Goal: Information Seeking & Learning: Learn about a topic

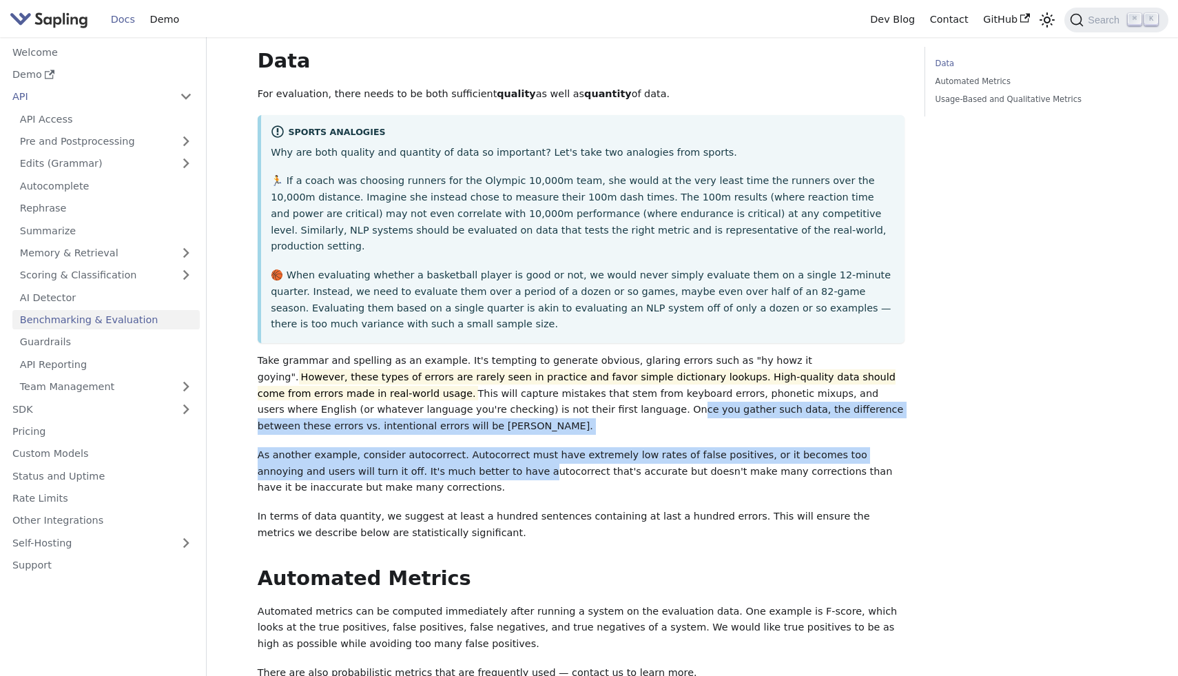
drag, startPoint x: 395, startPoint y: 402, endPoint x: 457, endPoint y: 450, distance: 78.1
click at [455, 448] on div "Benchmarking & Evaluation How do you determine whether one NLP system that sugg…" at bounding box center [582, 348] width 648 height 1001
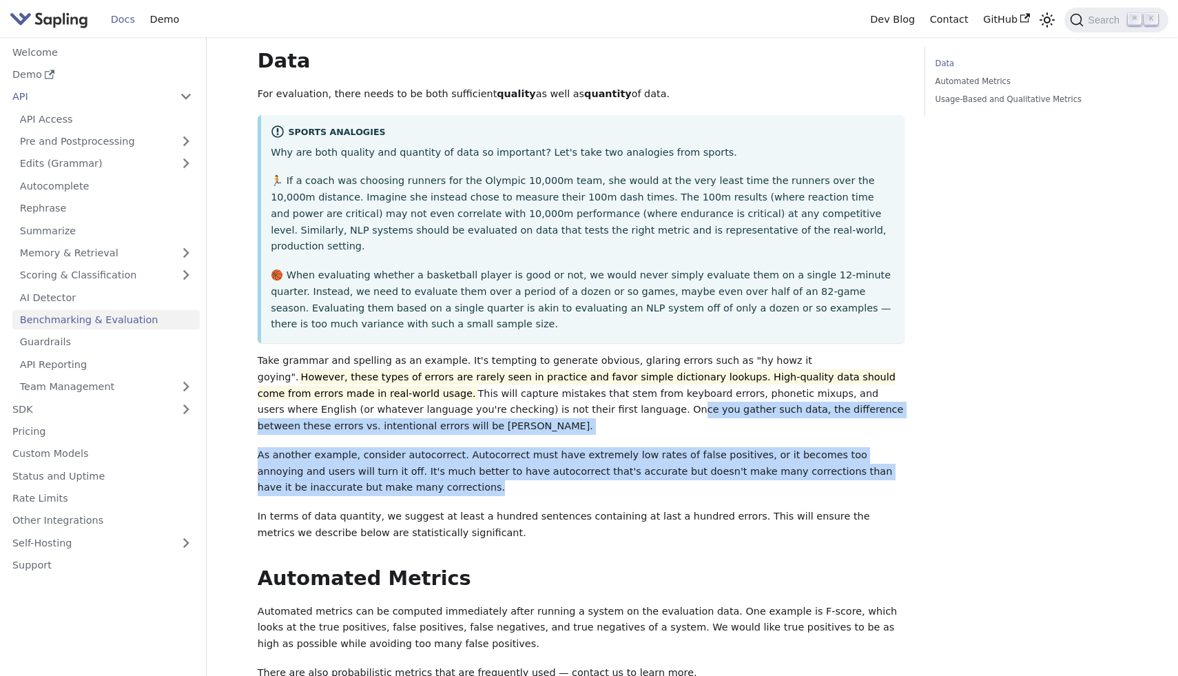
click at [457, 450] on p "As another example, consider autocorrect. Autocorrect must have extremely low r…" at bounding box center [582, 471] width 648 height 49
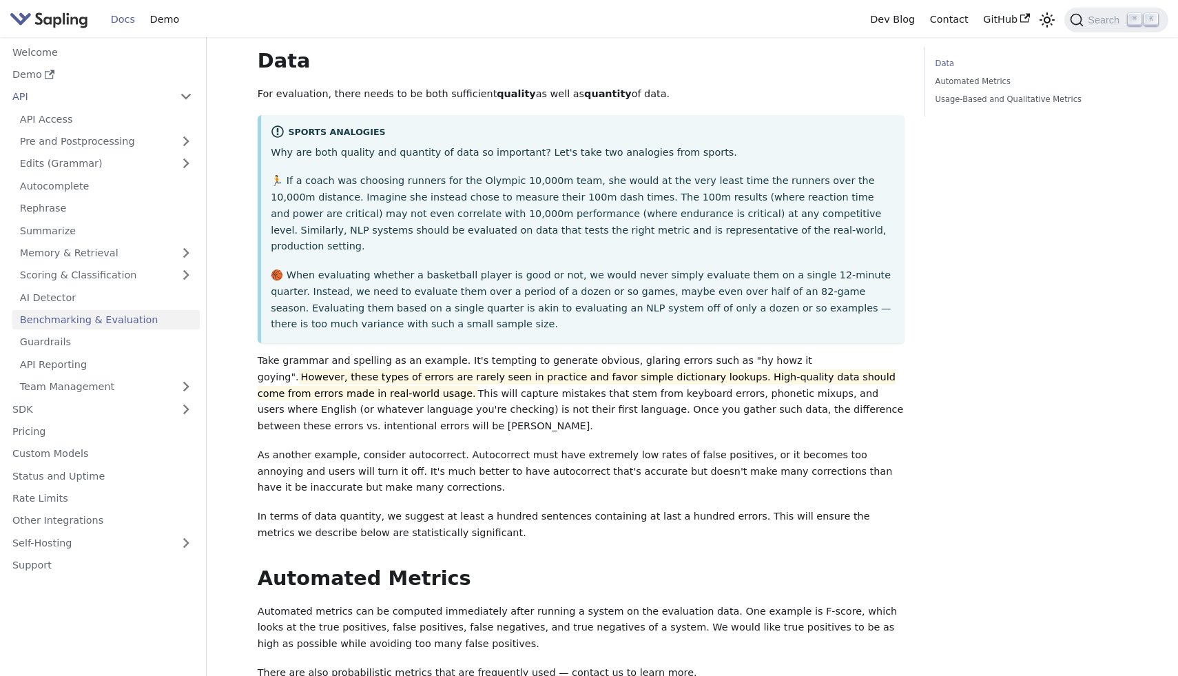
click at [457, 450] on p "As another example, consider autocorrect. Autocorrect must have extremely low r…" at bounding box center [582, 471] width 648 height 49
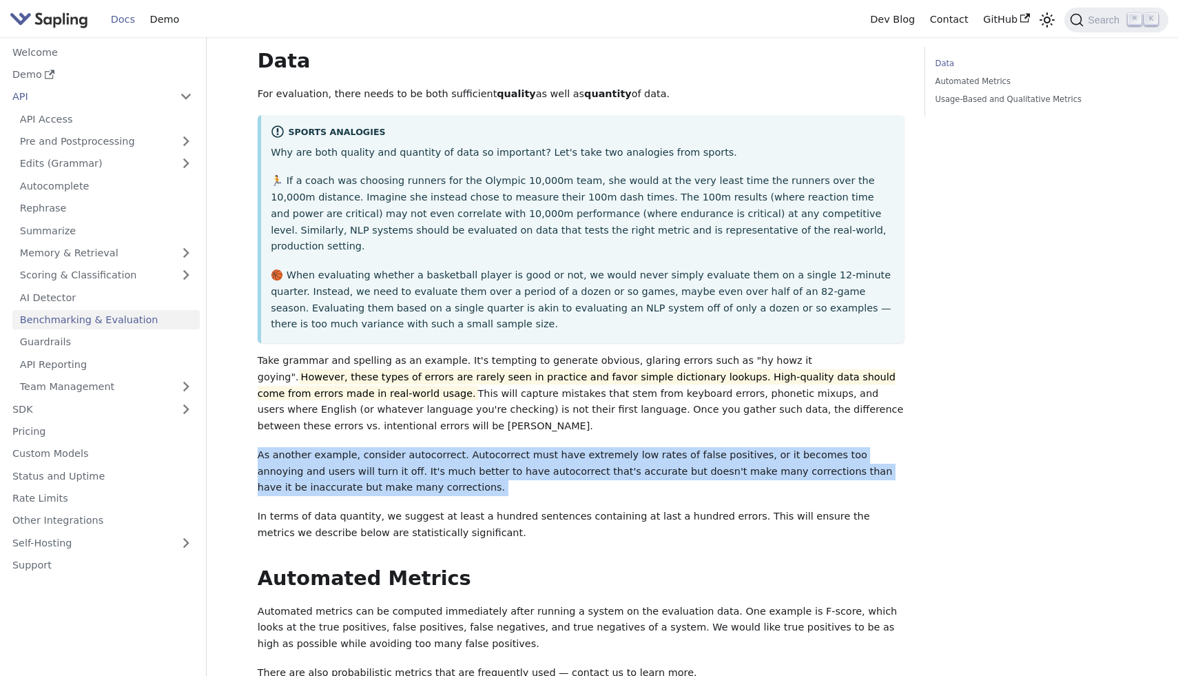
click at [457, 450] on p "As another example, consider autocorrect. Autocorrect must have extremely low r…" at bounding box center [582, 471] width 648 height 49
click at [453, 464] on div "Benchmarking & Evaluation How do you determine whether one NLP system that sugg…" at bounding box center [582, 348] width 648 height 1001
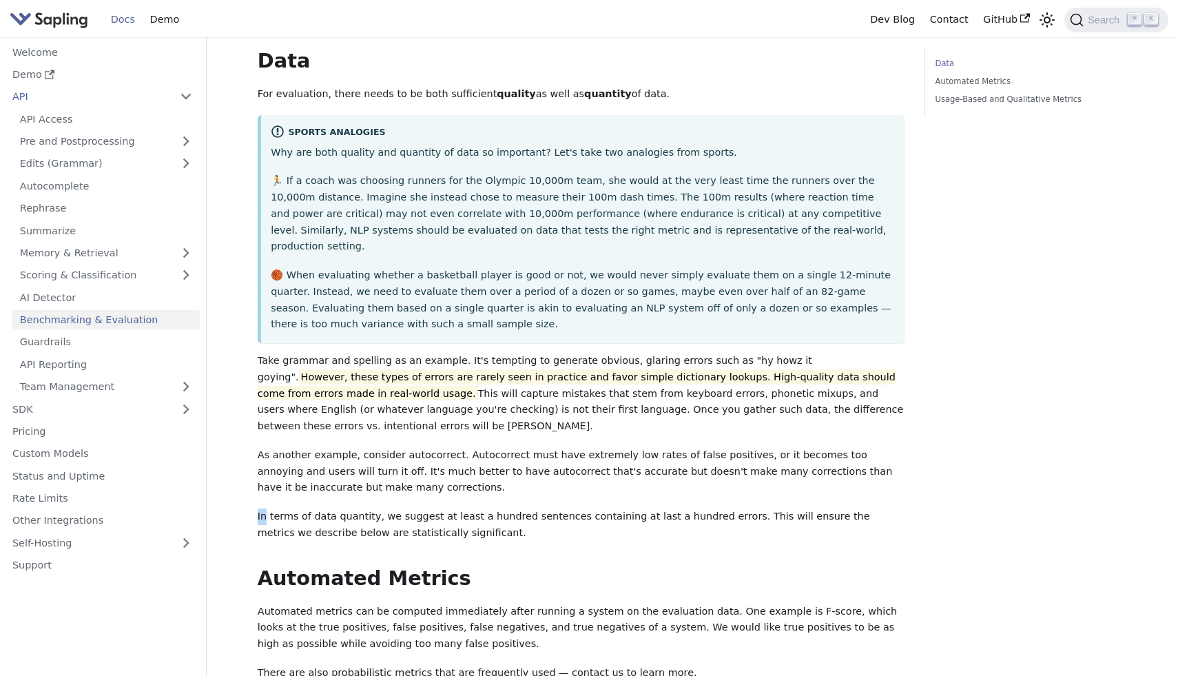
click at [453, 464] on div "Benchmarking & Evaluation How do you determine whether one NLP system that sugg…" at bounding box center [582, 348] width 648 height 1001
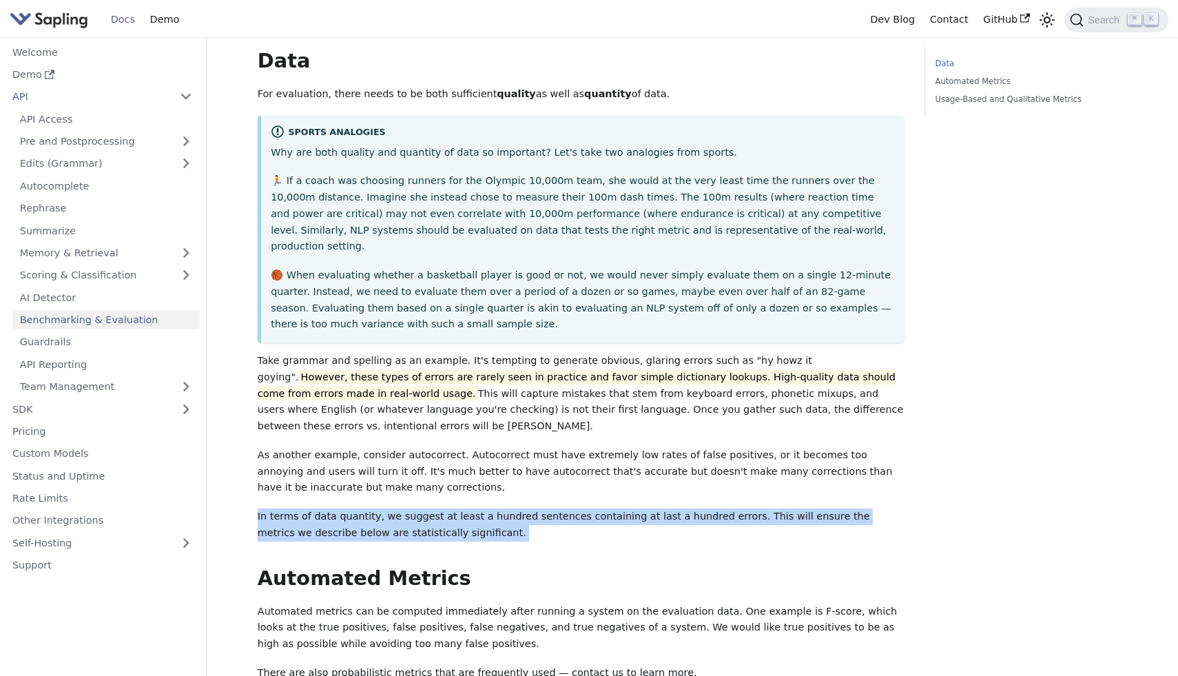
click at [453, 464] on div "Benchmarking & Evaluation How do you determine whether one NLP system that sugg…" at bounding box center [582, 348] width 648 height 1001
click at [491, 509] on p "In terms of data quantity, we suggest at least a hundred sentences containing a…" at bounding box center [582, 525] width 648 height 33
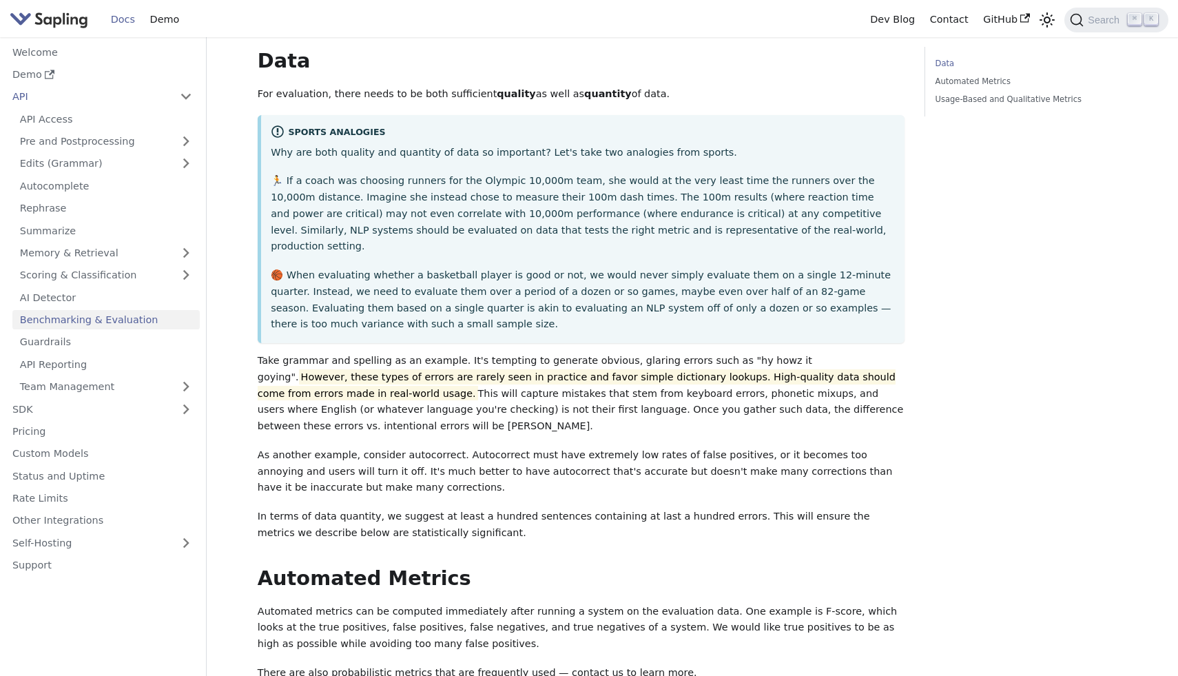
click at [985, 376] on div "Data Automated Metrics Usage-Based and Qualitative Metrics" at bounding box center [1026, 373] width 223 height 1105
